Goal: Task Accomplishment & Management: Manage account settings

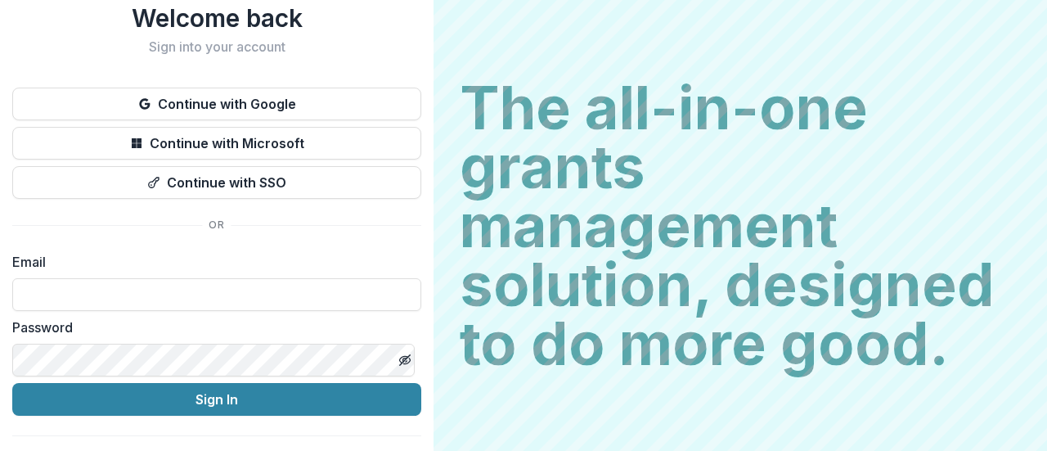
scroll to position [83, 0]
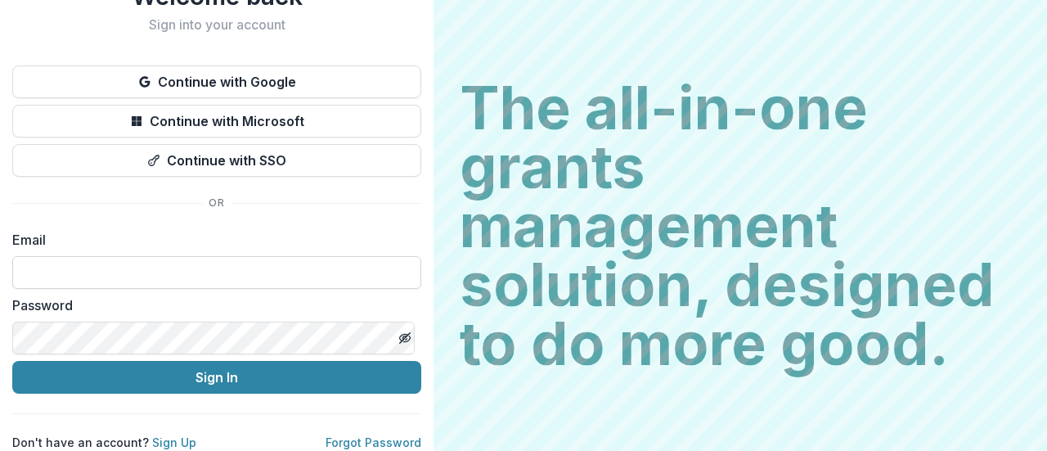
click at [236, 258] on input at bounding box center [216, 272] width 409 height 33
type input "**********"
click at [208, 295] on label "Password" at bounding box center [211, 305] width 399 height 20
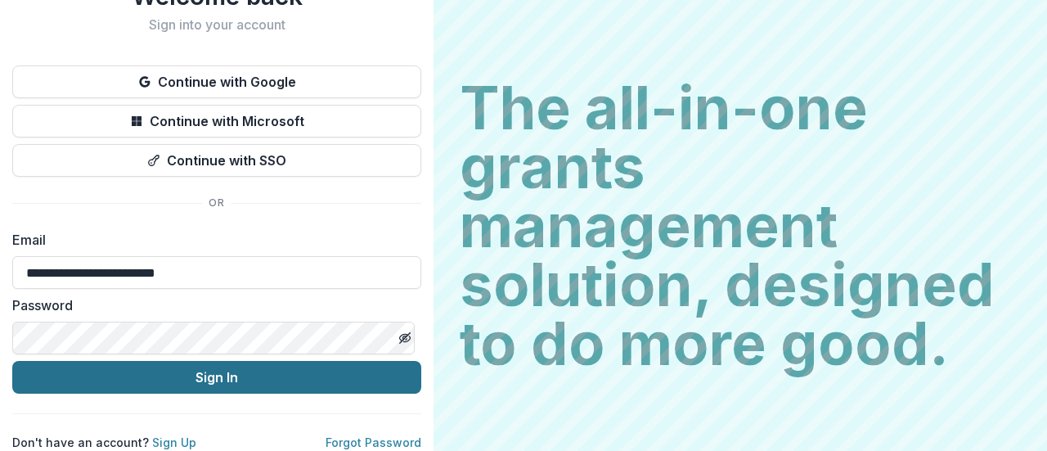
click at [212, 372] on button "Sign In" at bounding box center [216, 377] width 409 height 33
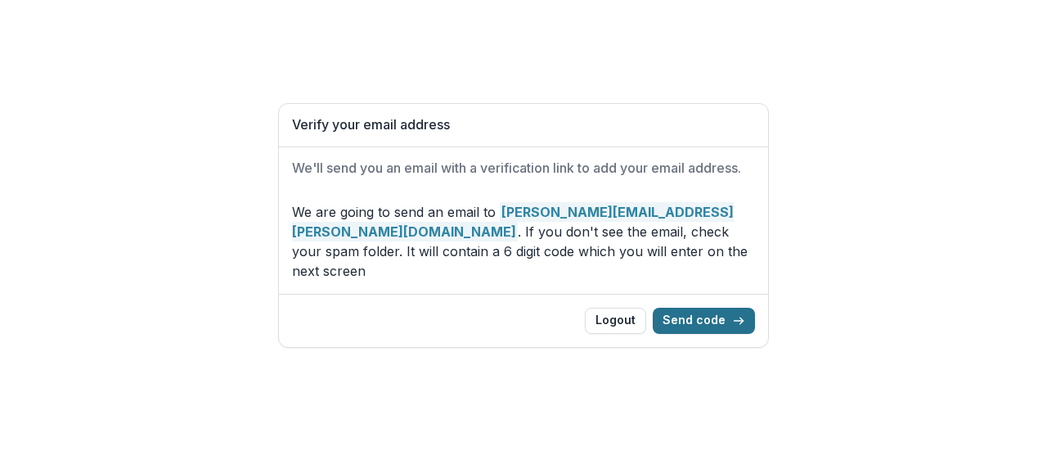
click at [717, 308] on button "Send code" at bounding box center [704, 321] width 102 height 26
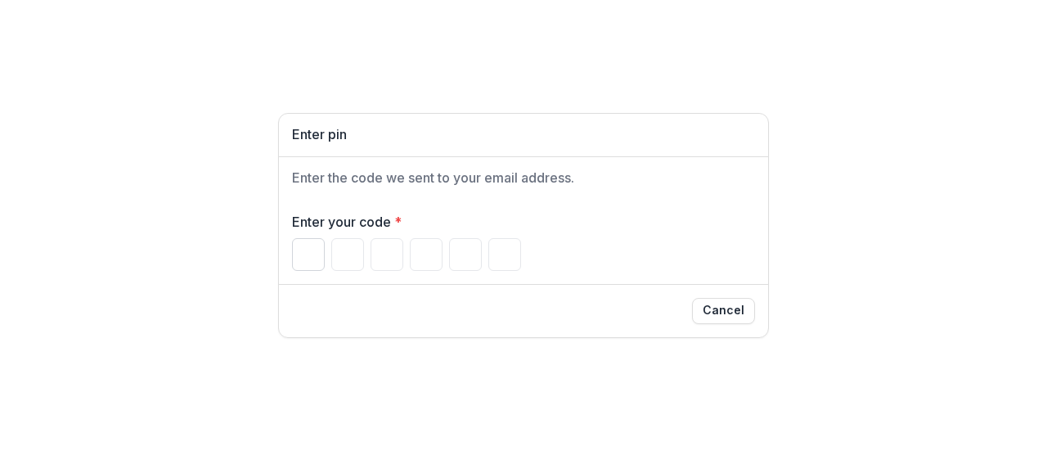
click at [304, 250] on input "Please enter your pin code" at bounding box center [308, 254] width 33 height 33
type input "*"
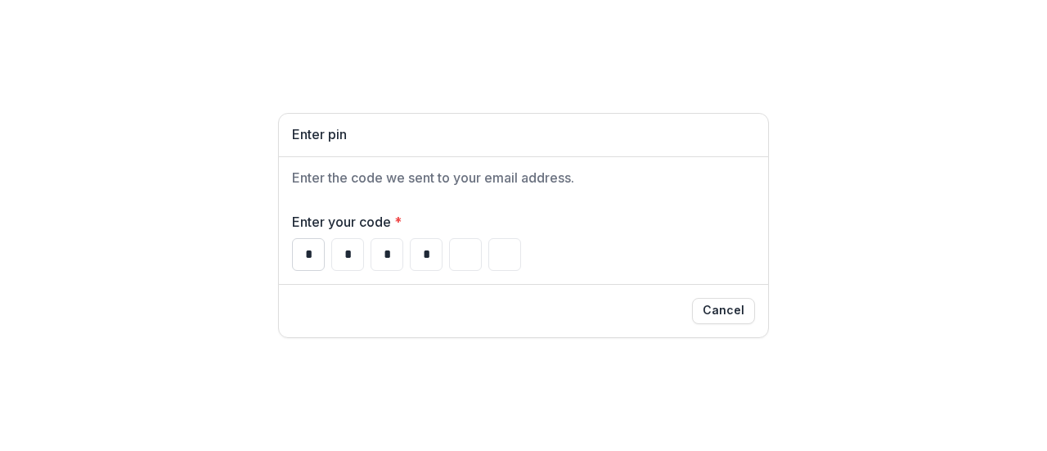
type input "*"
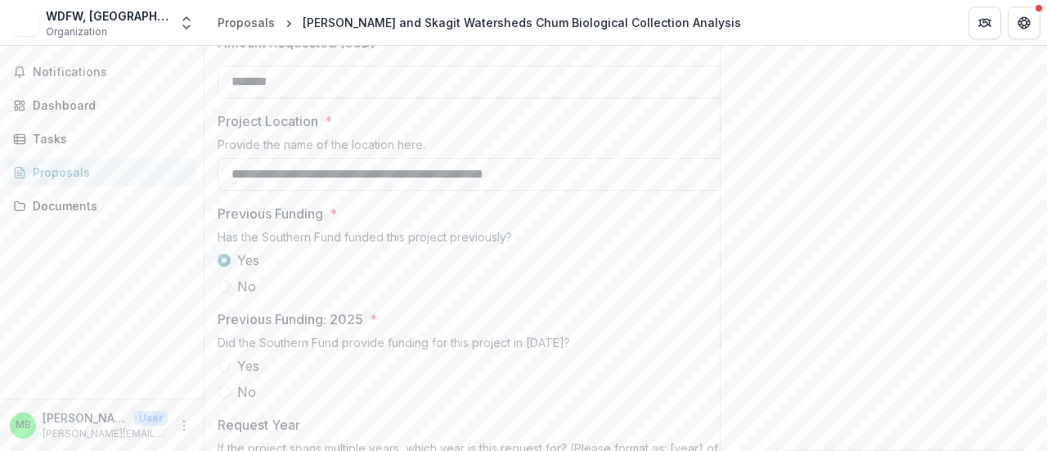
scroll to position [2160, 0]
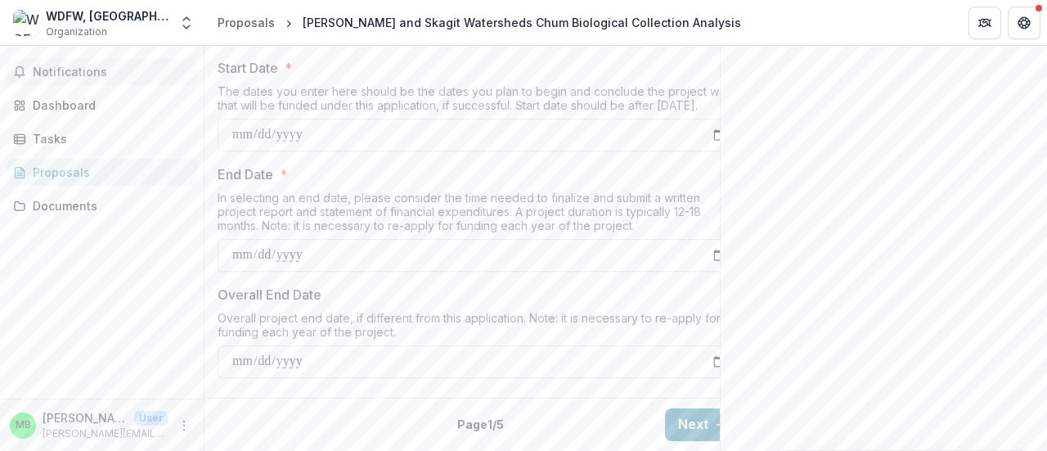
click at [92, 70] on span "Notifications" at bounding box center [112, 72] width 158 height 14
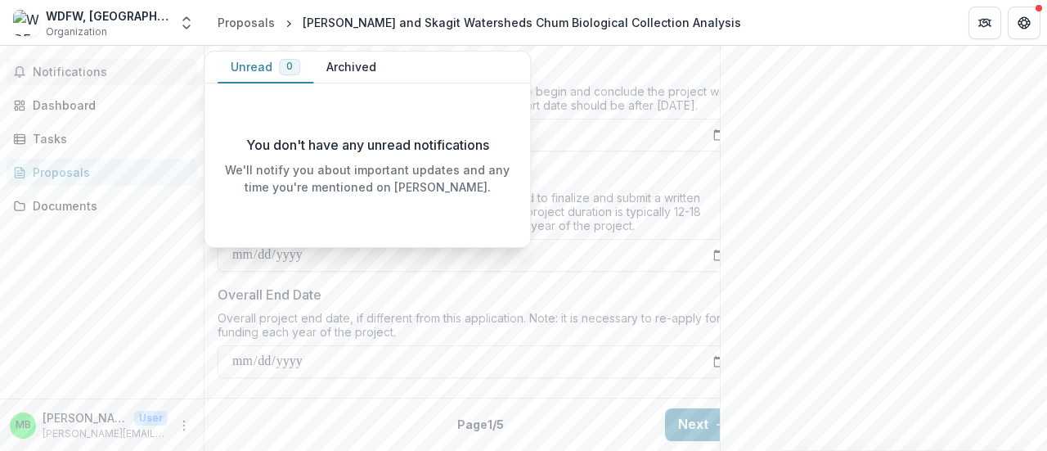
click at [348, 61] on button "Archived" at bounding box center [351, 68] width 76 height 32
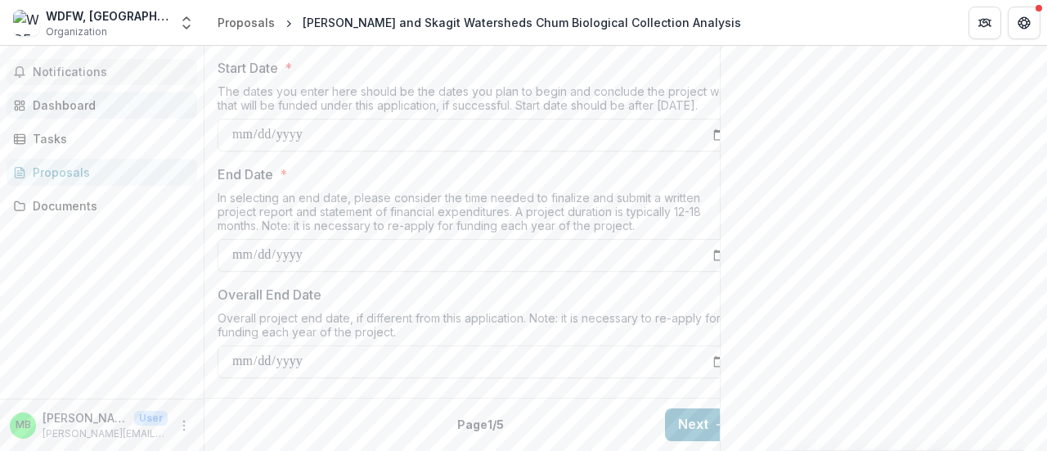
click at [34, 108] on div "Dashboard" at bounding box center [108, 105] width 151 height 17
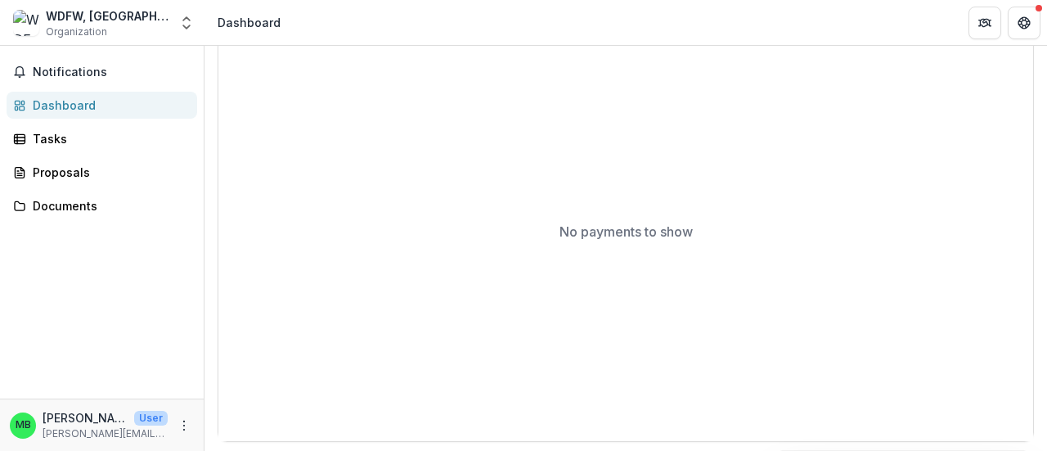
scroll to position [601, 0]
click at [60, 148] on link "Tasks" at bounding box center [102, 138] width 191 height 27
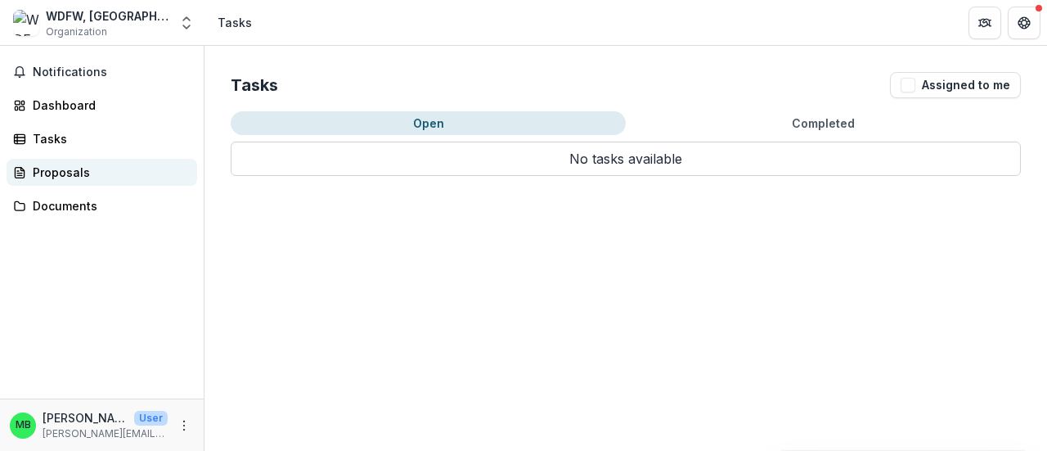
click at [56, 174] on div "Proposals" at bounding box center [108, 172] width 151 height 17
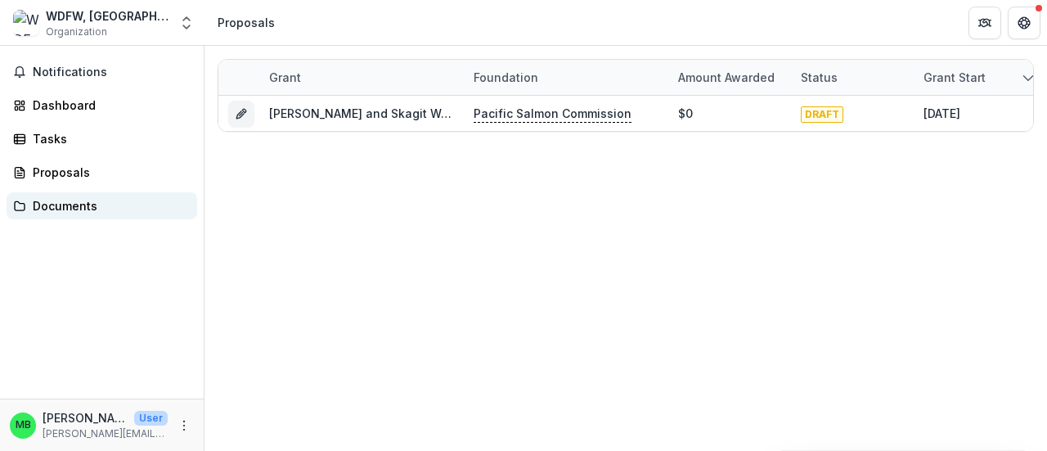
click at [44, 205] on div "Documents" at bounding box center [108, 205] width 151 height 17
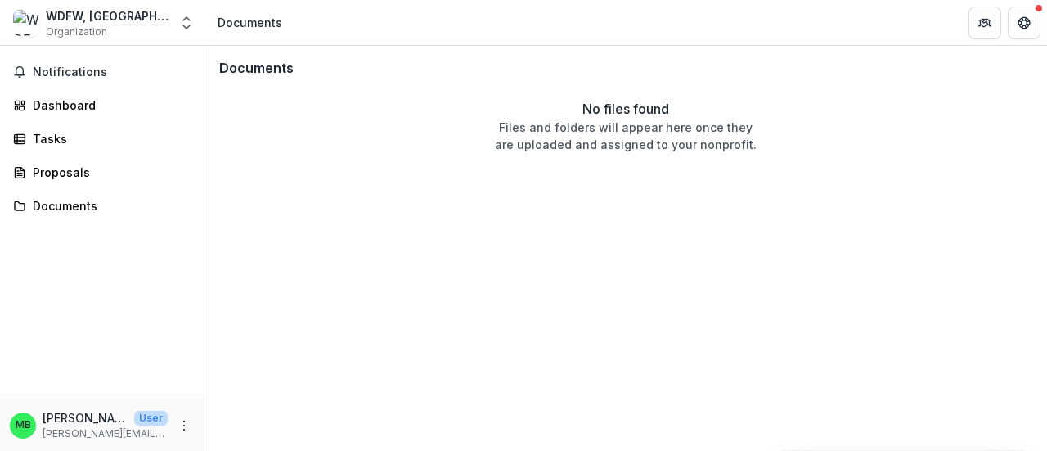
click at [252, 25] on div "Documents" at bounding box center [250, 22] width 65 height 17
click at [183, 32] on button "Open entity switcher" at bounding box center [186, 23] width 23 height 33
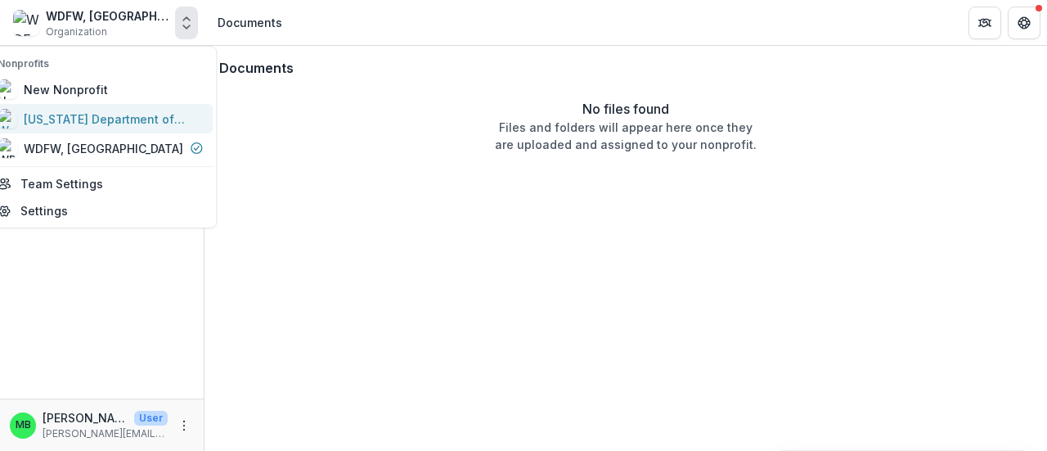
click at [139, 121] on div "[US_STATE] Department of Fish and Wildlife" at bounding box center [106, 118] width 164 height 17
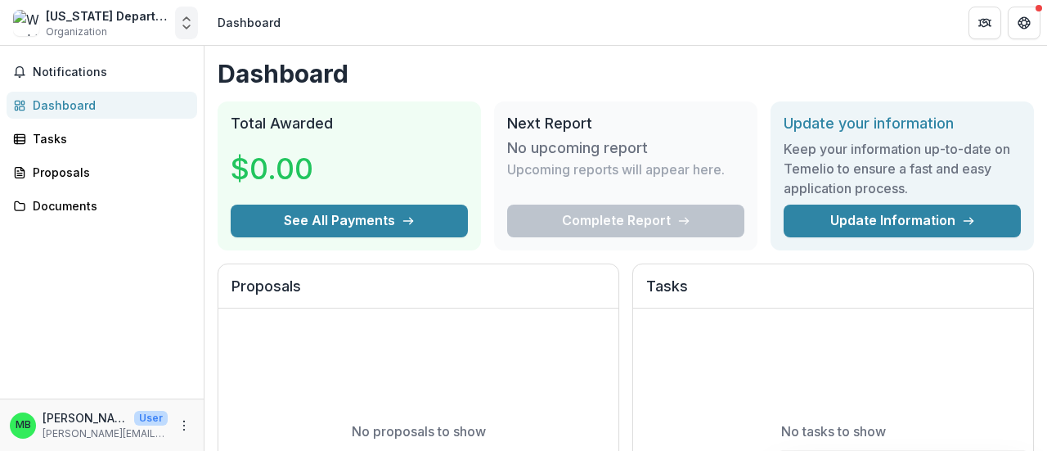
click at [189, 28] on icon "Open entity switcher" at bounding box center [186, 23] width 16 height 16
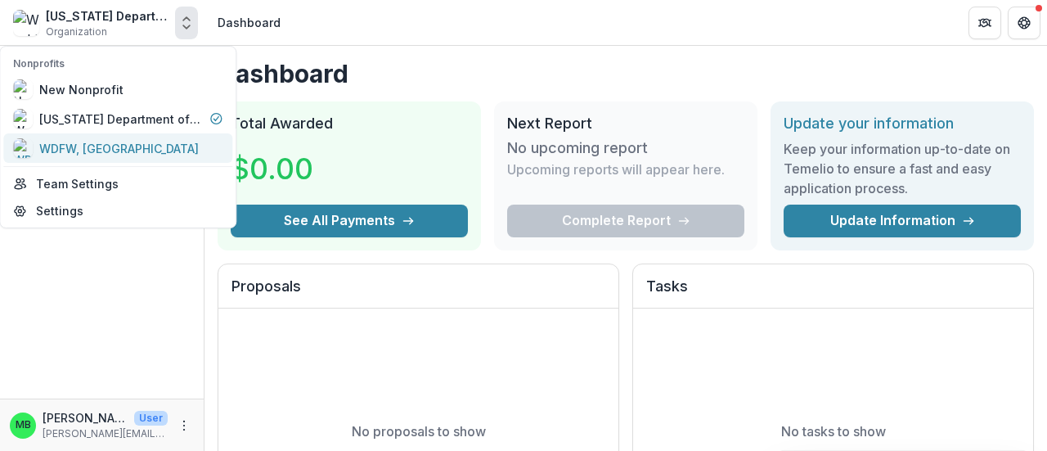
click at [135, 141] on div "WDFW, [GEOGRAPHIC_DATA]" at bounding box center [119, 148] width 160 height 17
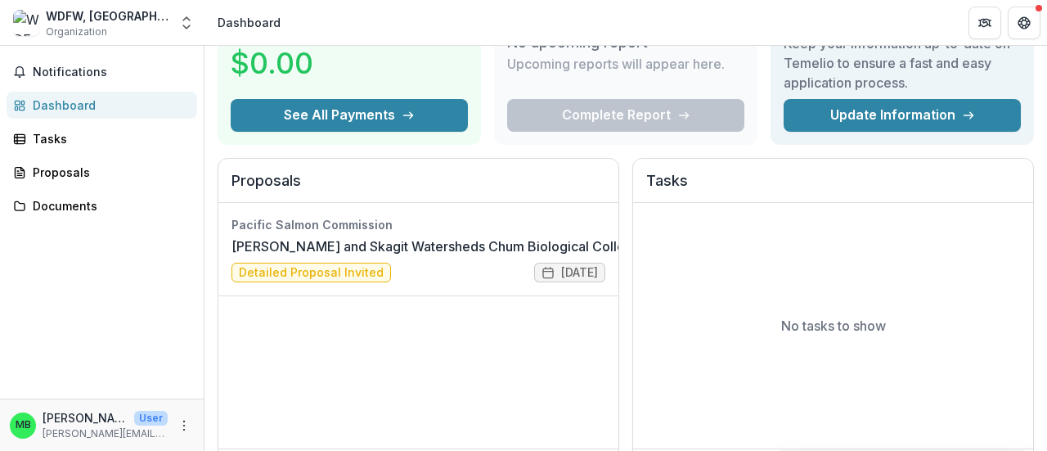
scroll to position [82, 0]
